Goal: Information Seeking & Learning: Compare options

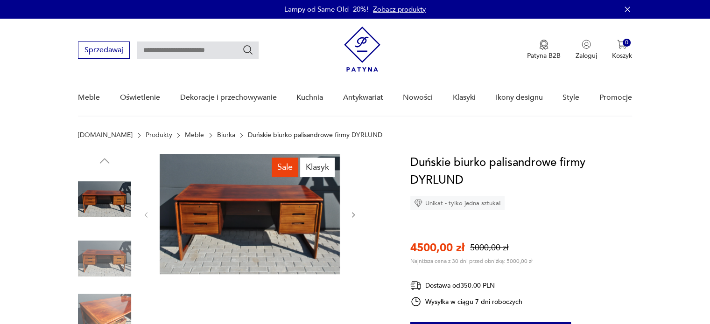
click at [217, 134] on link "Biurka" at bounding box center [226, 135] width 18 height 7
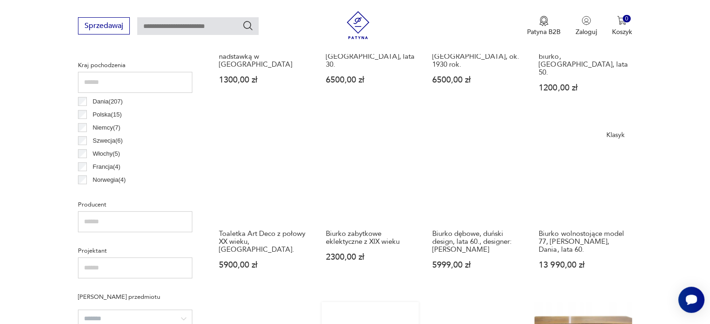
scroll to position [293, 0]
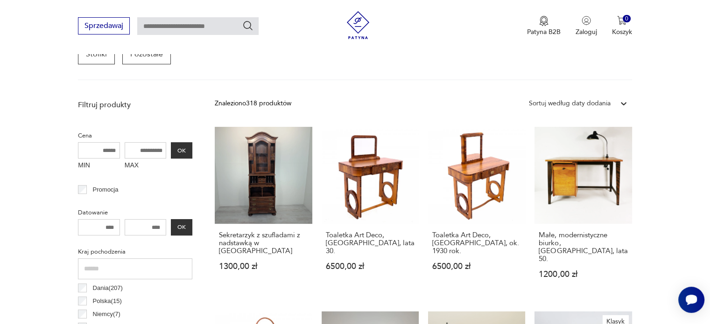
click at [140, 150] on input "MAX" at bounding box center [146, 150] width 42 height 16
drag, startPoint x: 145, startPoint y: 149, endPoint x: 184, endPoint y: 151, distance: 39.2
click at [184, 151] on div "MIN MAX OK" at bounding box center [135, 157] width 114 height 31
type input "****"
click at [184, 153] on button "OK" at bounding box center [181, 150] width 21 height 16
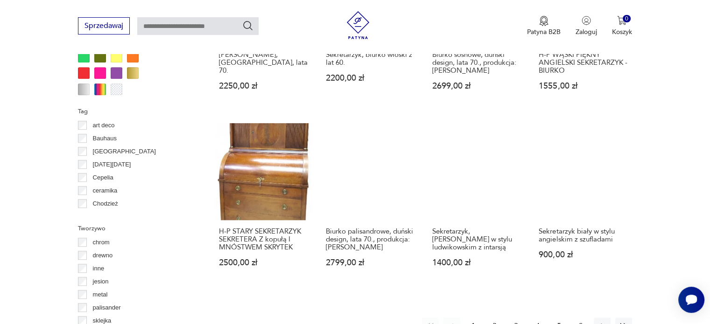
scroll to position [742, 0]
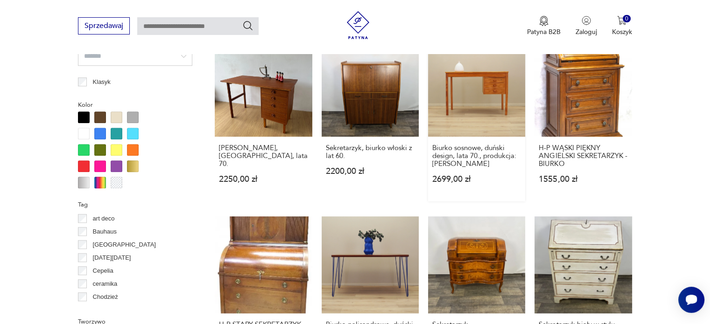
click at [461, 106] on link "Biurko sosnowe, duński design, lata 70., produkcja: [PERSON_NAME] 2699,00 zł" at bounding box center [476, 121] width 97 height 162
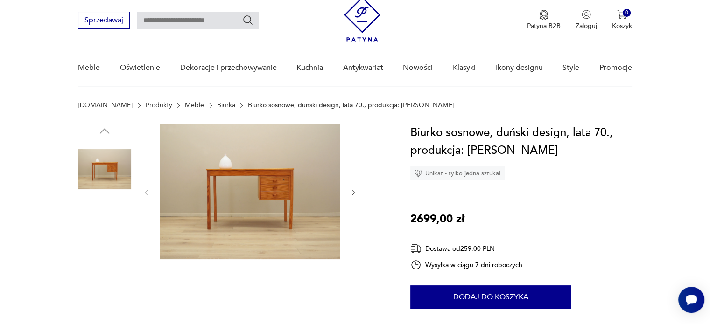
scroll to position [47, 0]
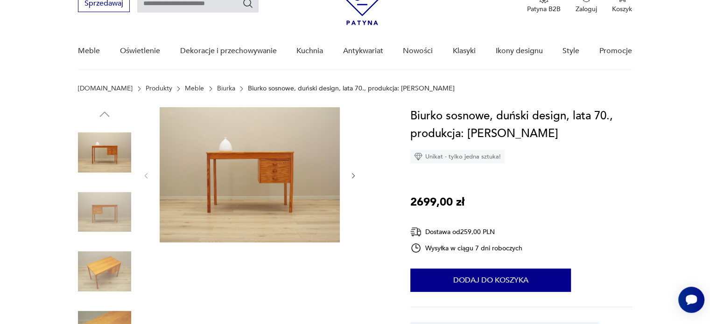
click at [100, 209] on img at bounding box center [104, 212] width 53 height 53
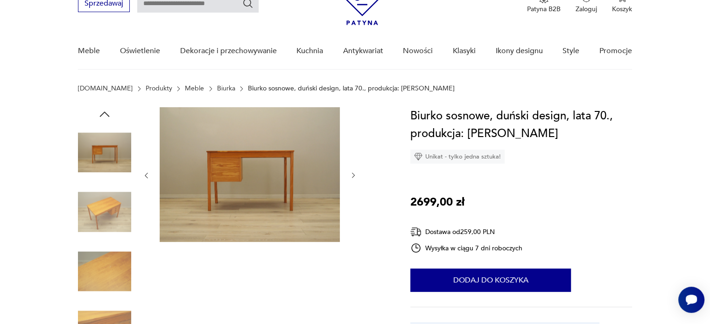
click at [111, 235] on img at bounding box center [104, 212] width 53 height 53
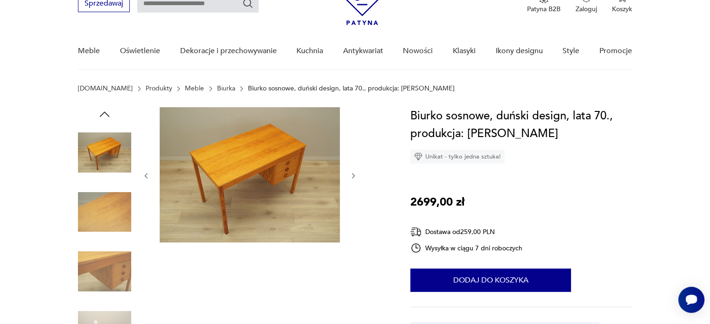
click at [107, 261] on img at bounding box center [104, 271] width 53 height 53
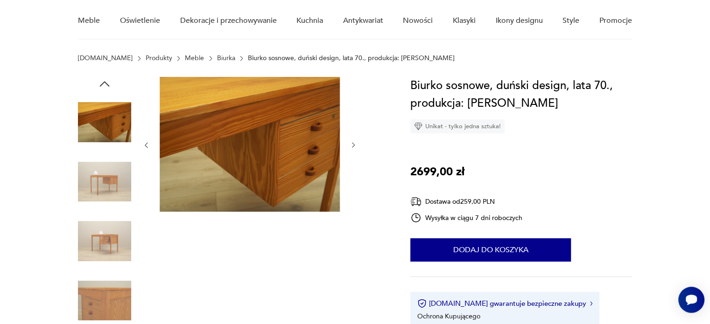
scroll to position [93, 0]
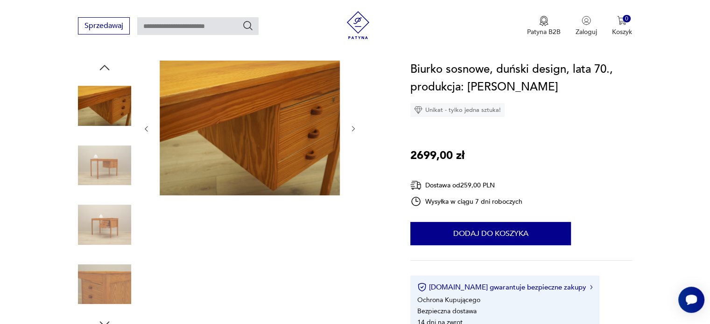
click at [108, 238] on img at bounding box center [104, 224] width 53 height 53
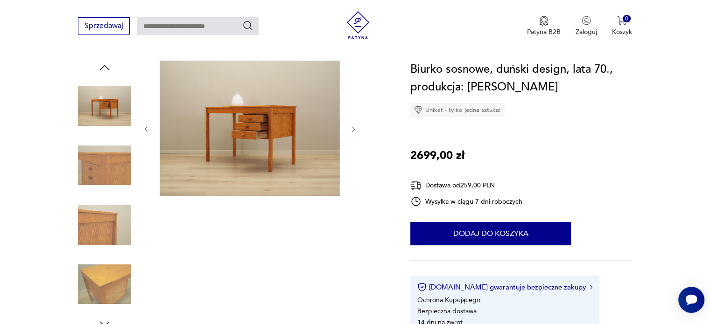
click at [110, 281] on img at bounding box center [104, 284] width 53 height 53
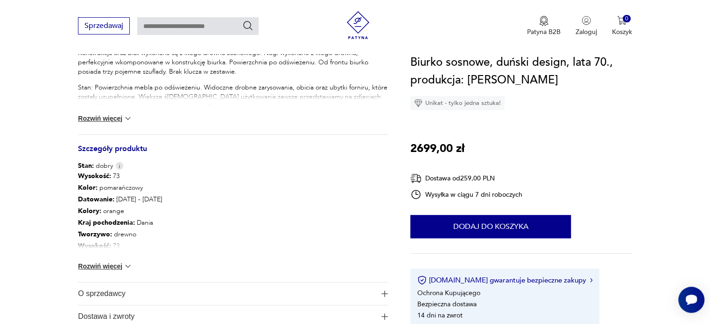
scroll to position [467, 0]
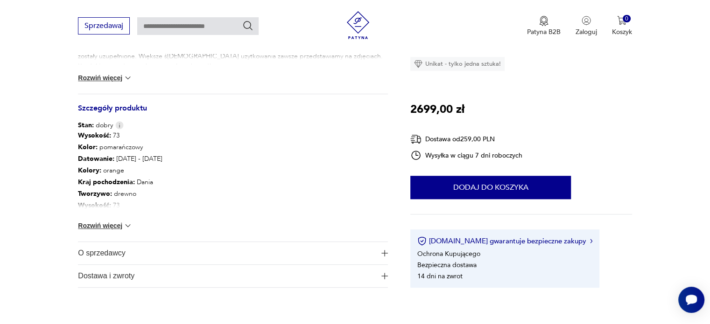
click at [103, 220] on div "Wysokość : 73 Kolor: pomarańczowy Datowanie : [DATE] - [DATE] Kolory : orange K…" at bounding box center [233, 186] width 310 height 112
click at [104, 225] on button "Rozwiń więcej" at bounding box center [105, 225] width 54 height 9
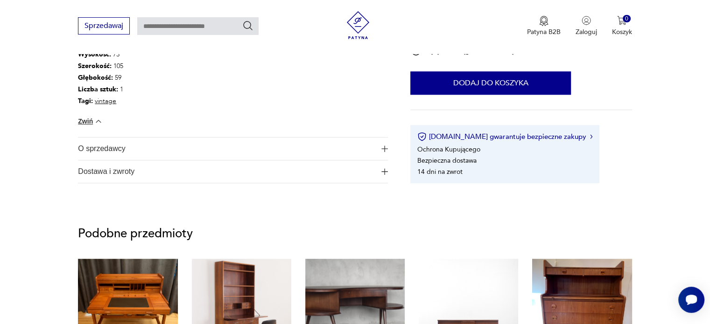
scroll to position [653, 0]
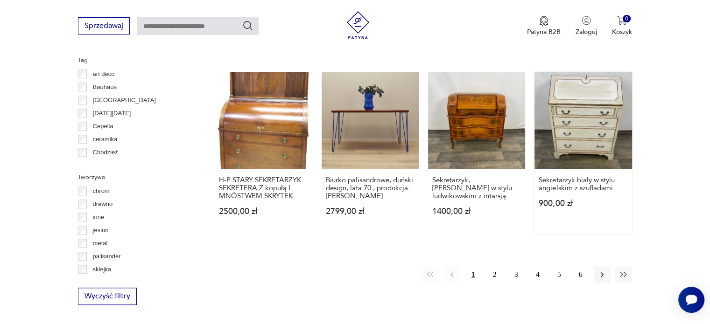
scroll to position [968, 0]
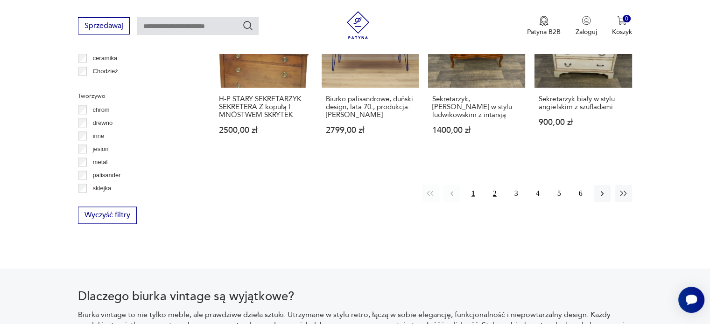
click at [495, 185] on button "2" at bounding box center [494, 193] width 17 height 17
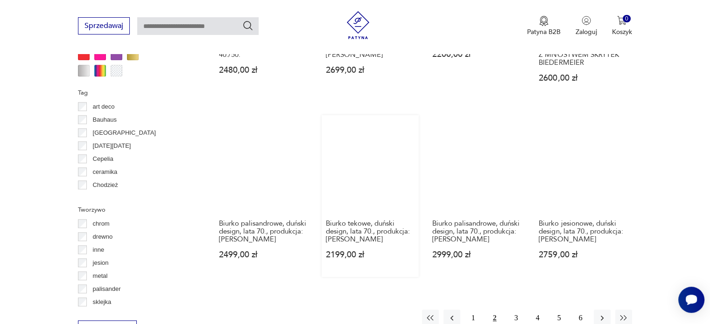
scroll to position [901, 0]
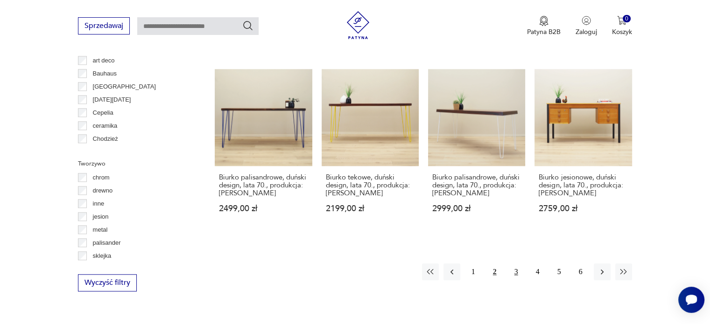
click at [511, 265] on button "3" at bounding box center [516, 272] width 17 height 17
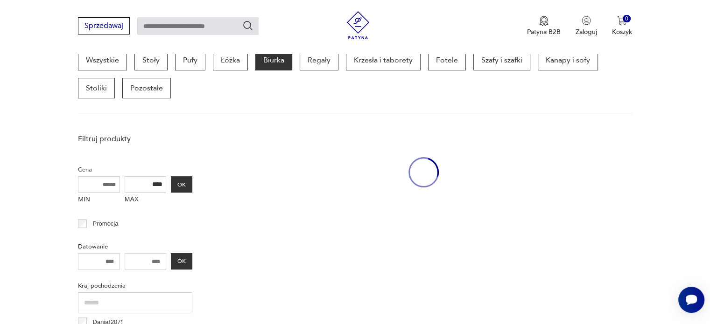
scroll to position [248, 0]
